Goal: Task Accomplishment & Management: Manage account settings

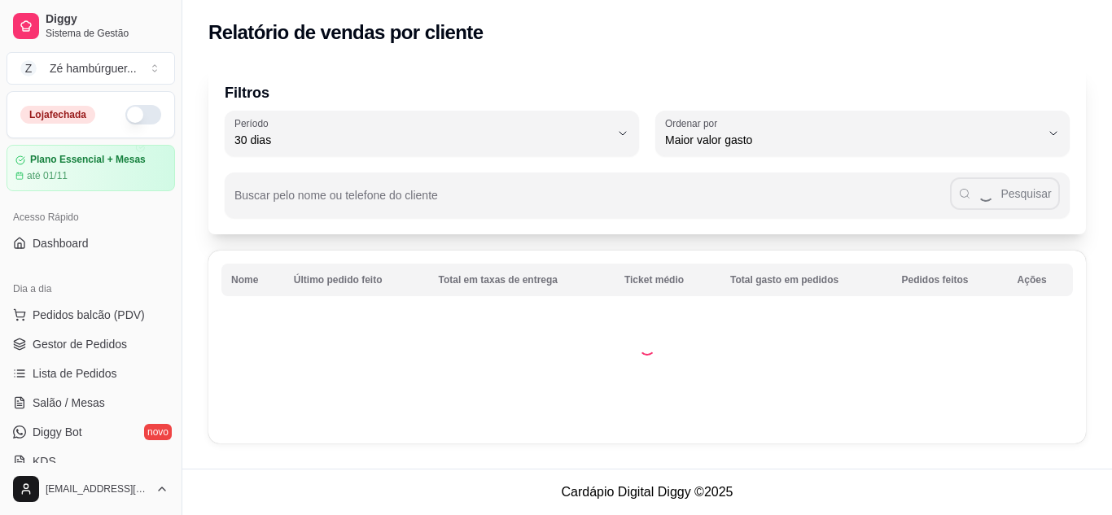
select select "30"
select select "HIGHEST_TOTAL_SPENT_WITH_ORDERS"
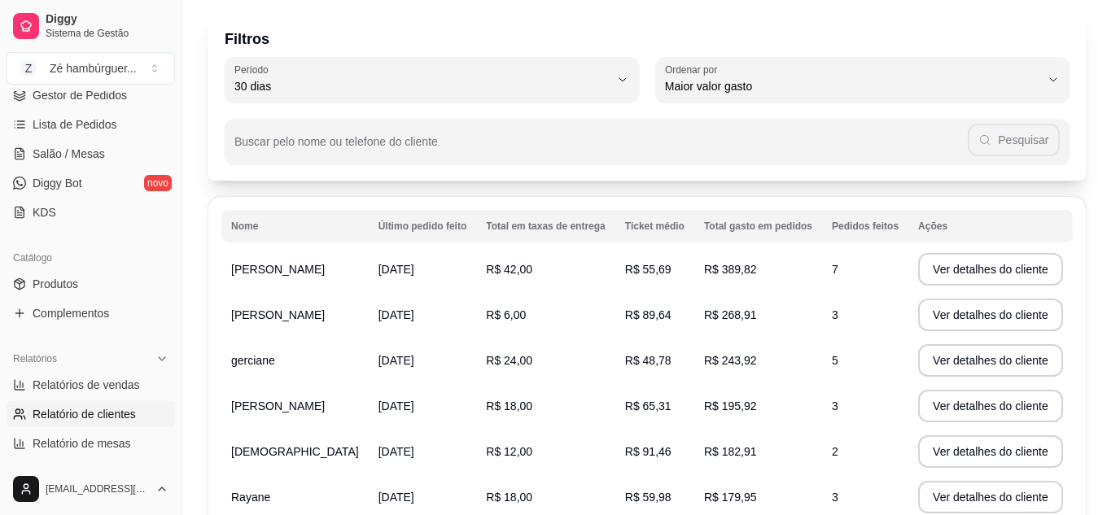
scroll to position [81, 0]
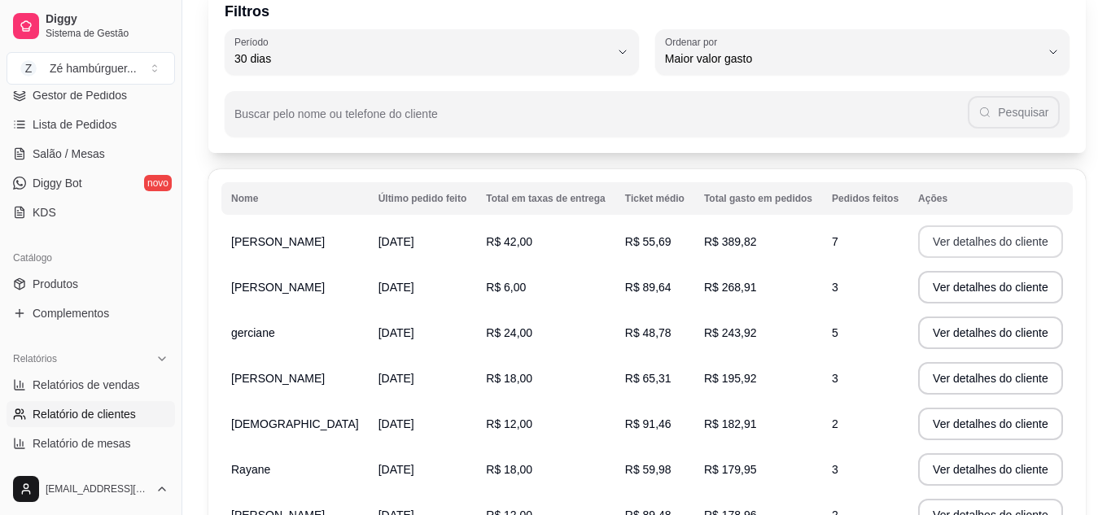
click at [986, 241] on button "Ver detalhes do cliente" at bounding box center [990, 241] width 145 height 33
click at [920, 326] on button "Ver detalhes do cliente" at bounding box center [990, 333] width 145 height 33
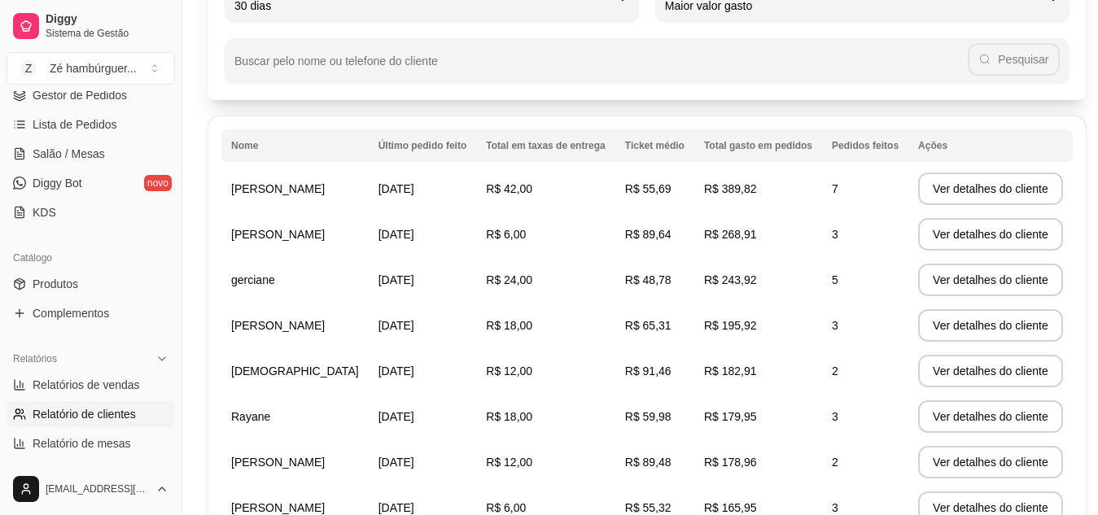
scroll to position [163, 0]
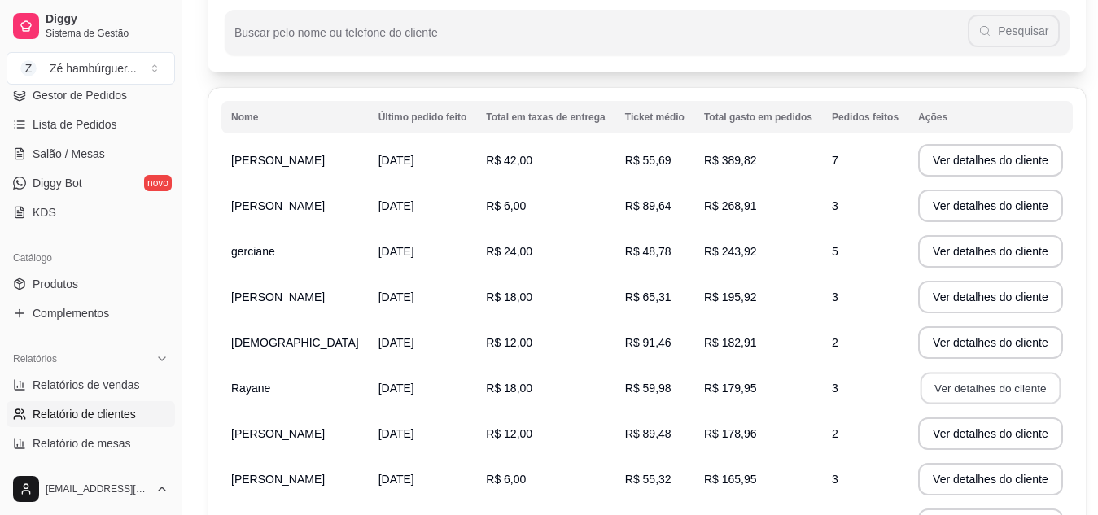
click at [968, 392] on button "Ver detalhes do cliente" at bounding box center [990, 389] width 140 height 32
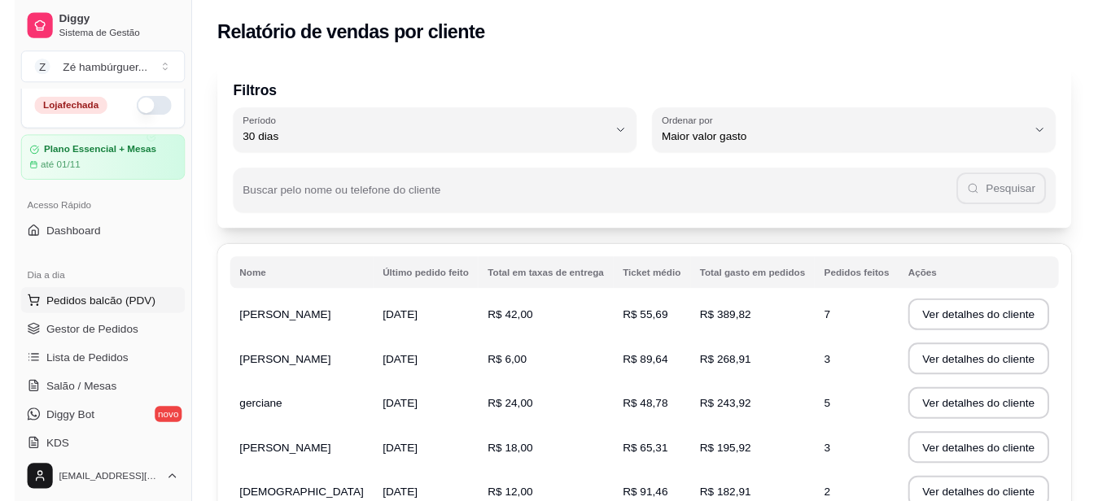
scroll to position [5, 0]
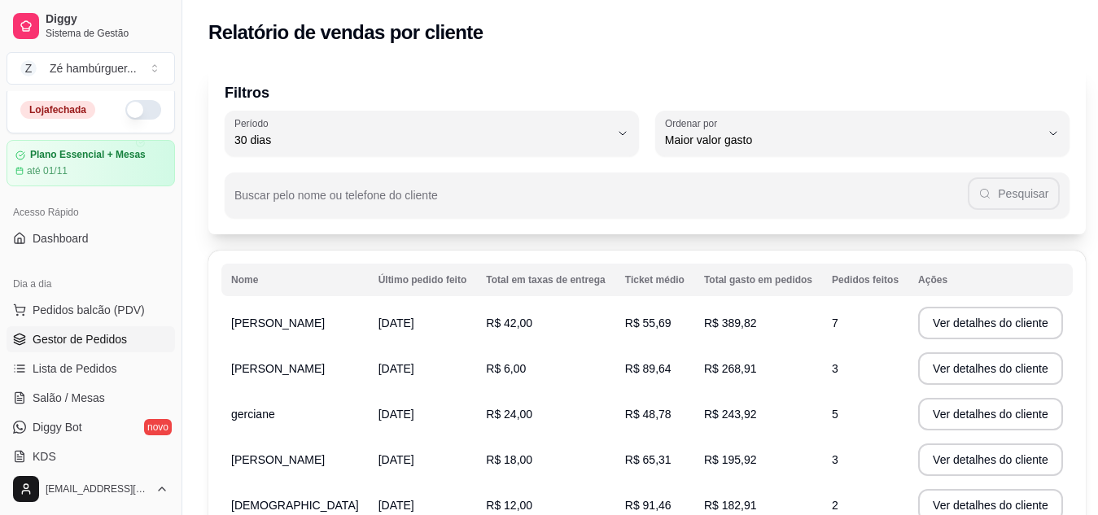
click at [93, 339] on span "Gestor de Pedidos" at bounding box center [80, 339] width 94 height 16
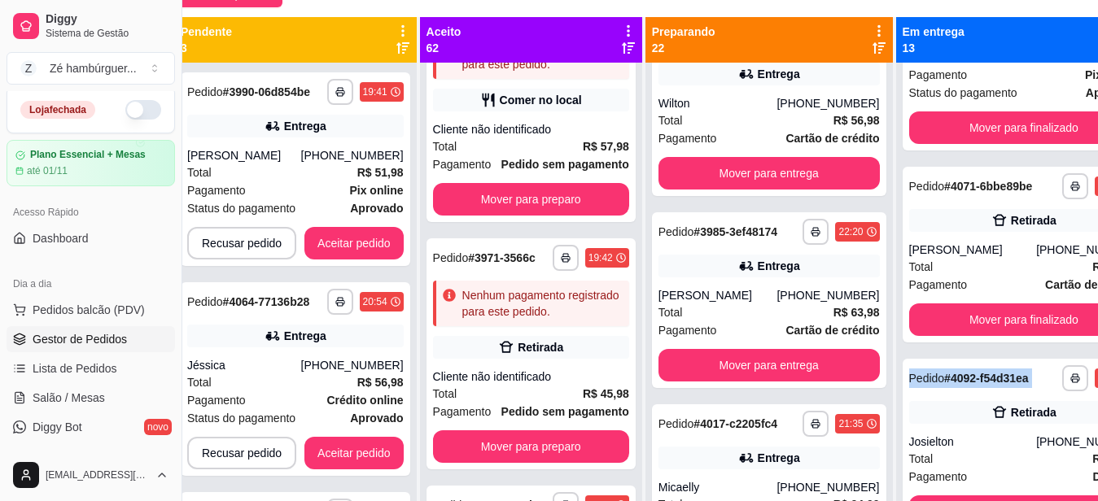
scroll to position [165, 39]
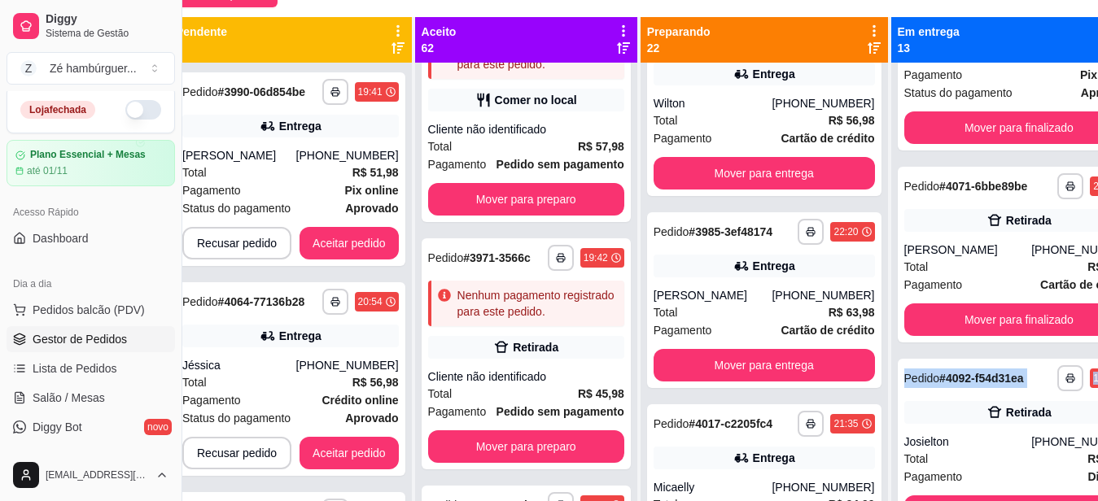
drag, startPoint x: 1096, startPoint y: 356, endPoint x: 1107, endPoint y: 430, distance: 74.8
click at [1059, 336] on html "**********" at bounding box center [510, 85] width 1098 height 501
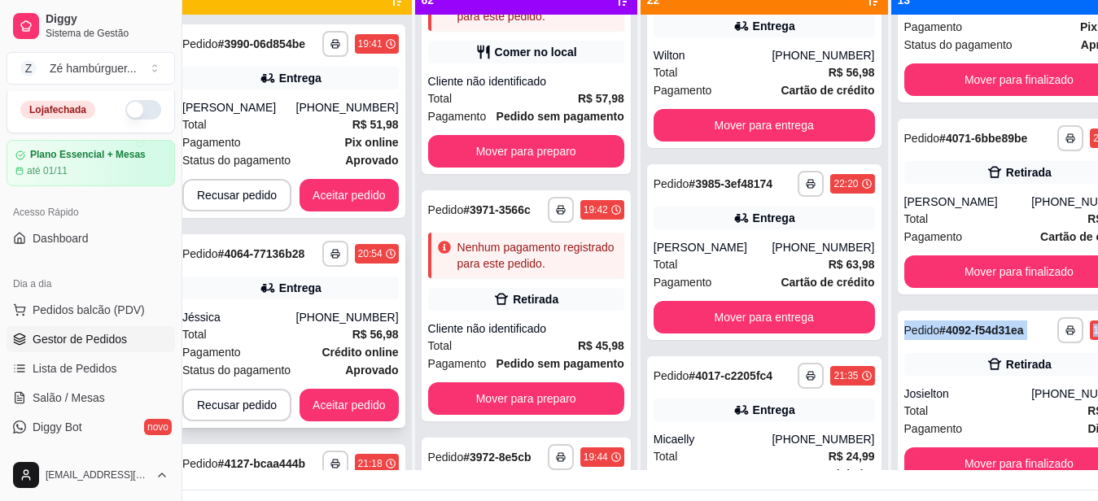
scroll to position [132, 39]
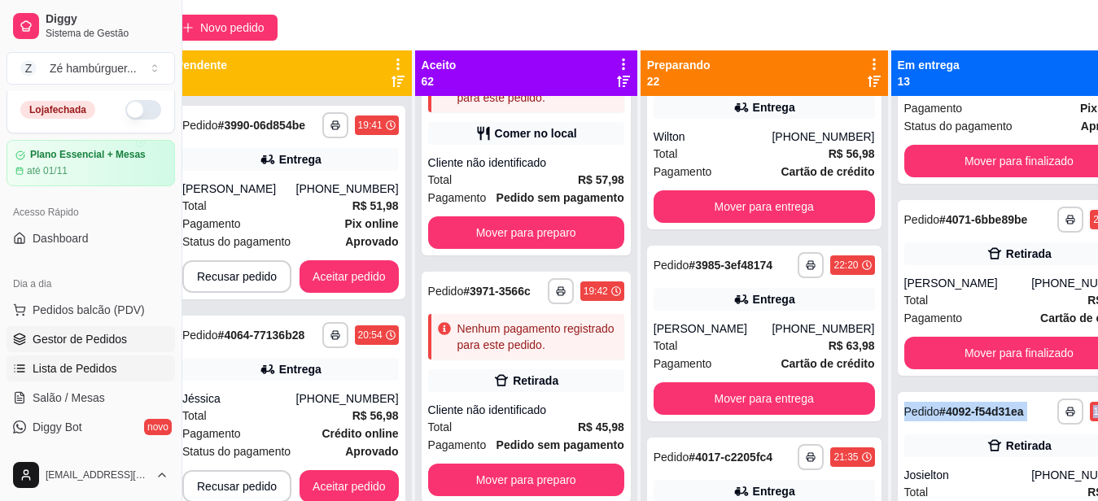
click at [111, 365] on span "Lista de Pedidos" at bounding box center [75, 368] width 85 height 16
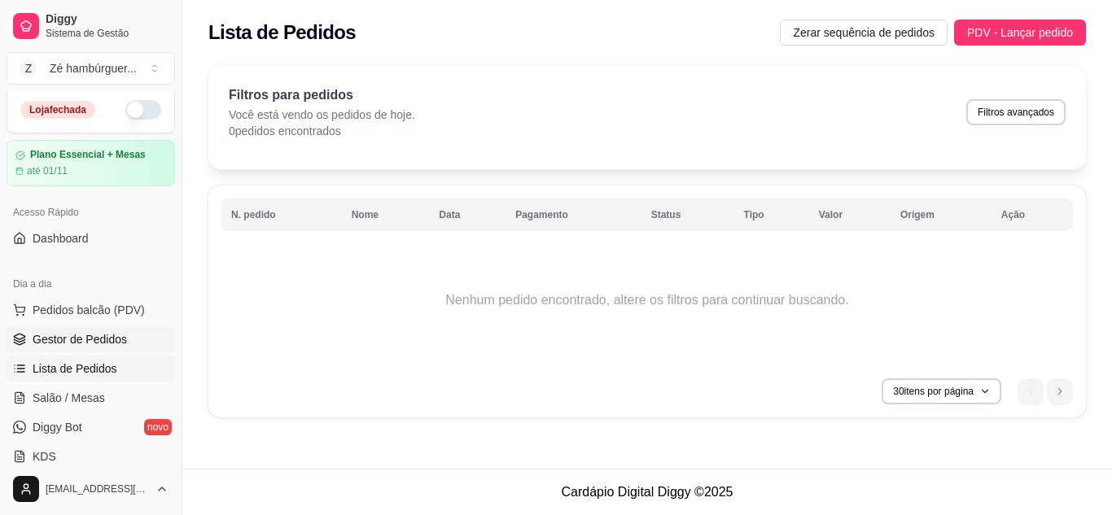
click at [84, 335] on span "Gestor de Pedidos" at bounding box center [80, 339] width 94 height 16
click at [103, 334] on span "Gestor de Pedidos" at bounding box center [80, 339] width 94 height 16
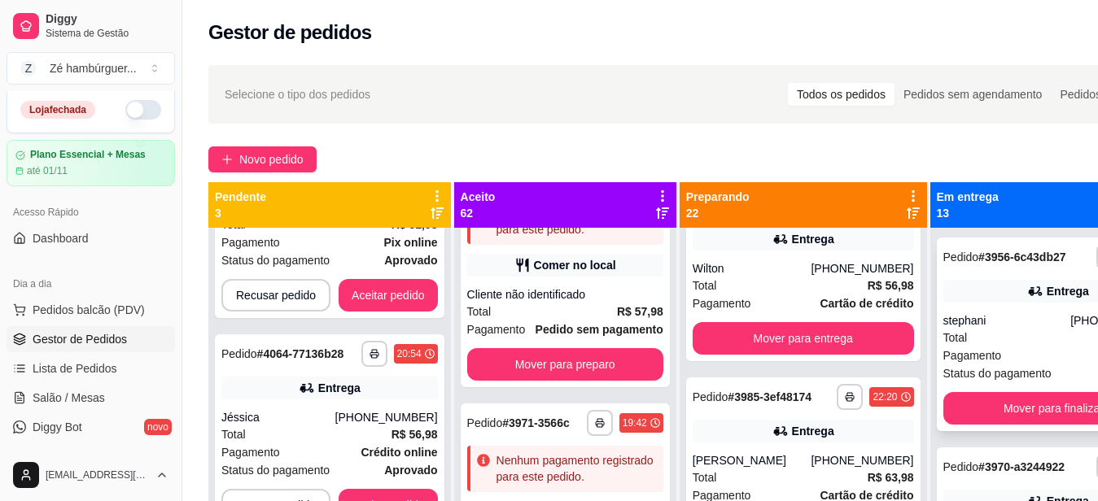
click at [973, 329] on div "stephani" at bounding box center [1007, 320] width 128 height 16
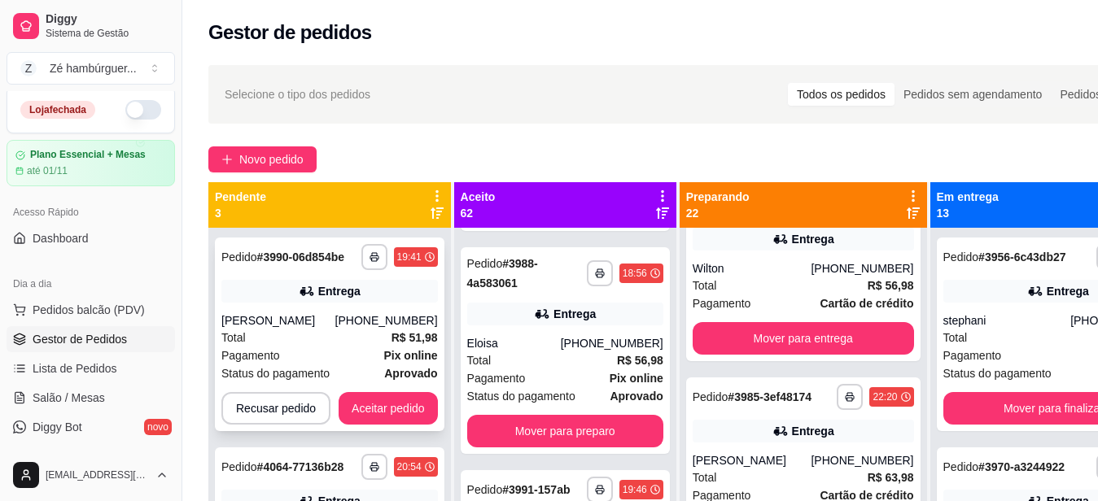
click at [325, 340] on div "Total R$ 51,98" at bounding box center [329, 338] width 216 height 18
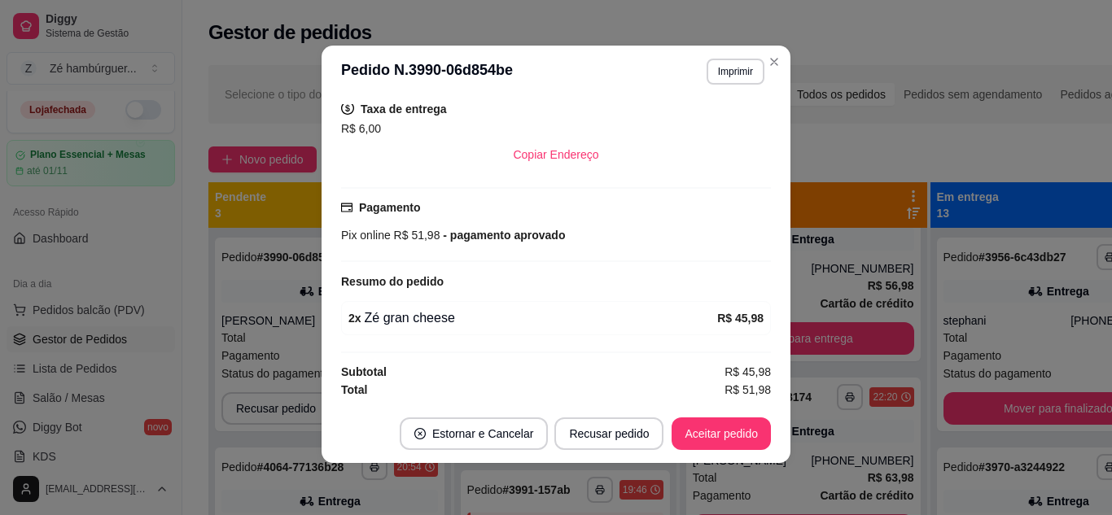
scroll to position [339, 0]
